Goal: Transaction & Acquisition: Subscribe to service/newsletter

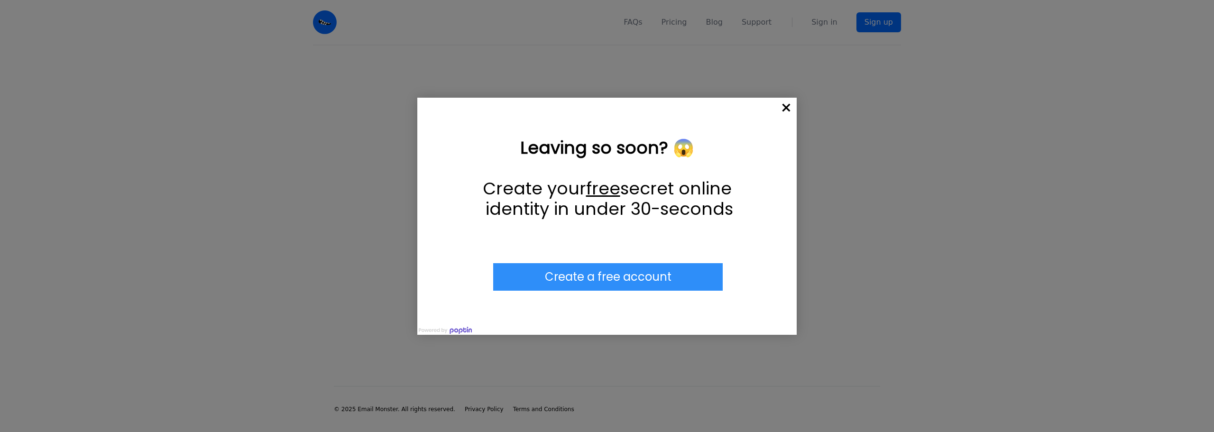
click at [787, 108] on span "×" at bounding box center [786, 108] width 21 height 21
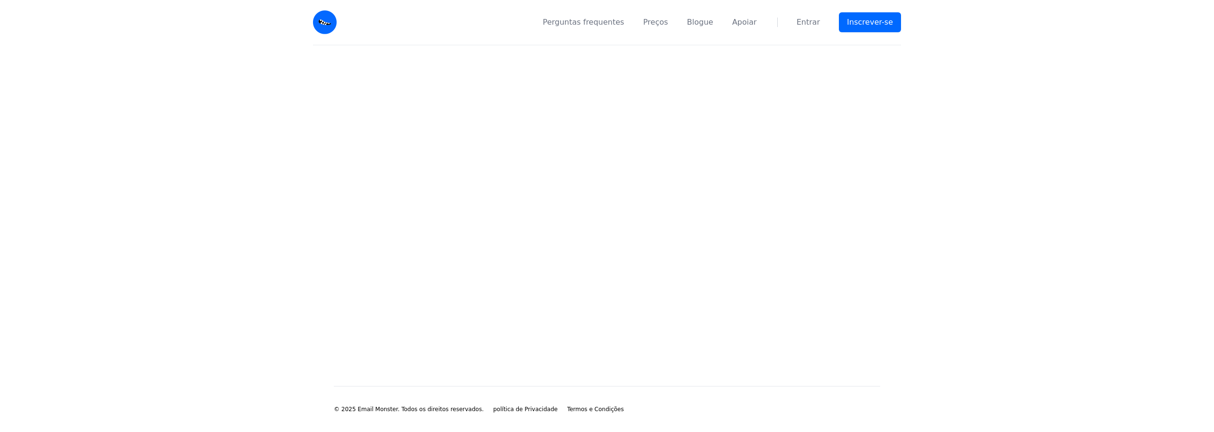
click at [830, 76] on main at bounding box center [607, 201] width 1214 height 310
click at [863, 25] on font "Inscrever-se" at bounding box center [870, 22] width 46 height 9
click at [331, 22] on img at bounding box center [325, 22] width 24 height 24
click at [884, 26] on link "Sign up" at bounding box center [878, 22] width 45 height 20
click at [823, 21] on link "Sign in" at bounding box center [824, 22] width 26 height 11
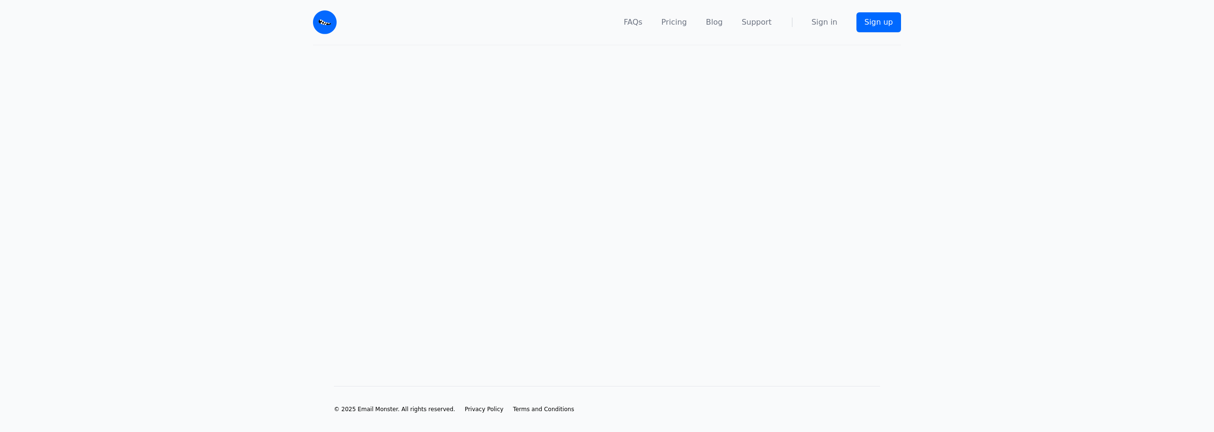
click at [533, 178] on main at bounding box center [607, 201] width 1214 height 310
click at [687, 25] on link "Pricing" at bounding box center [674, 22] width 26 height 11
click at [319, 25] on img at bounding box center [325, 22] width 24 height 24
